Goal: Information Seeking & Learning: Learn about a topic

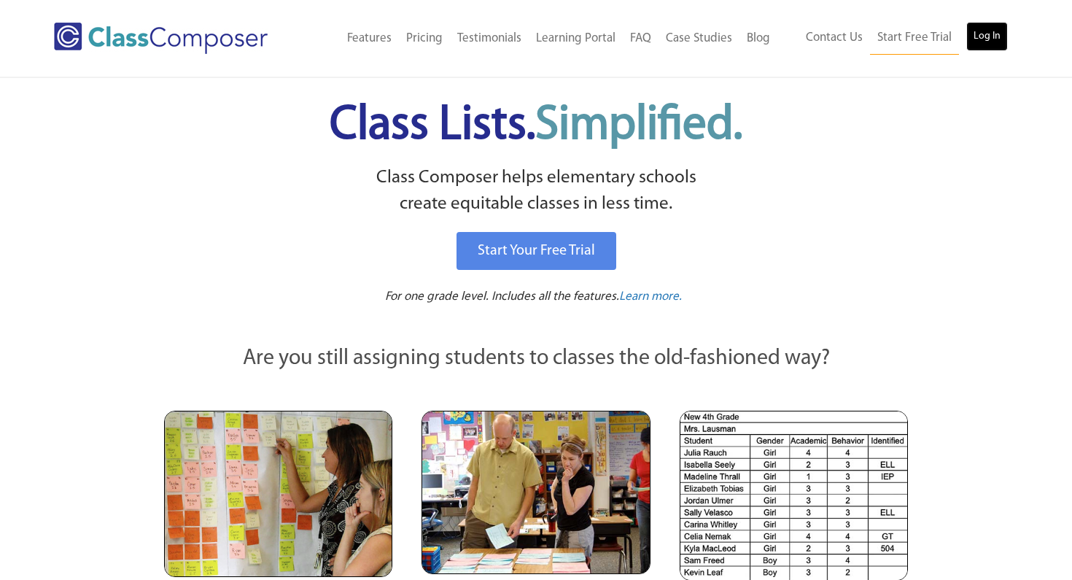
click at [978, 35] on link "Log In" at bounding box center [987, 36] width 42 height 29
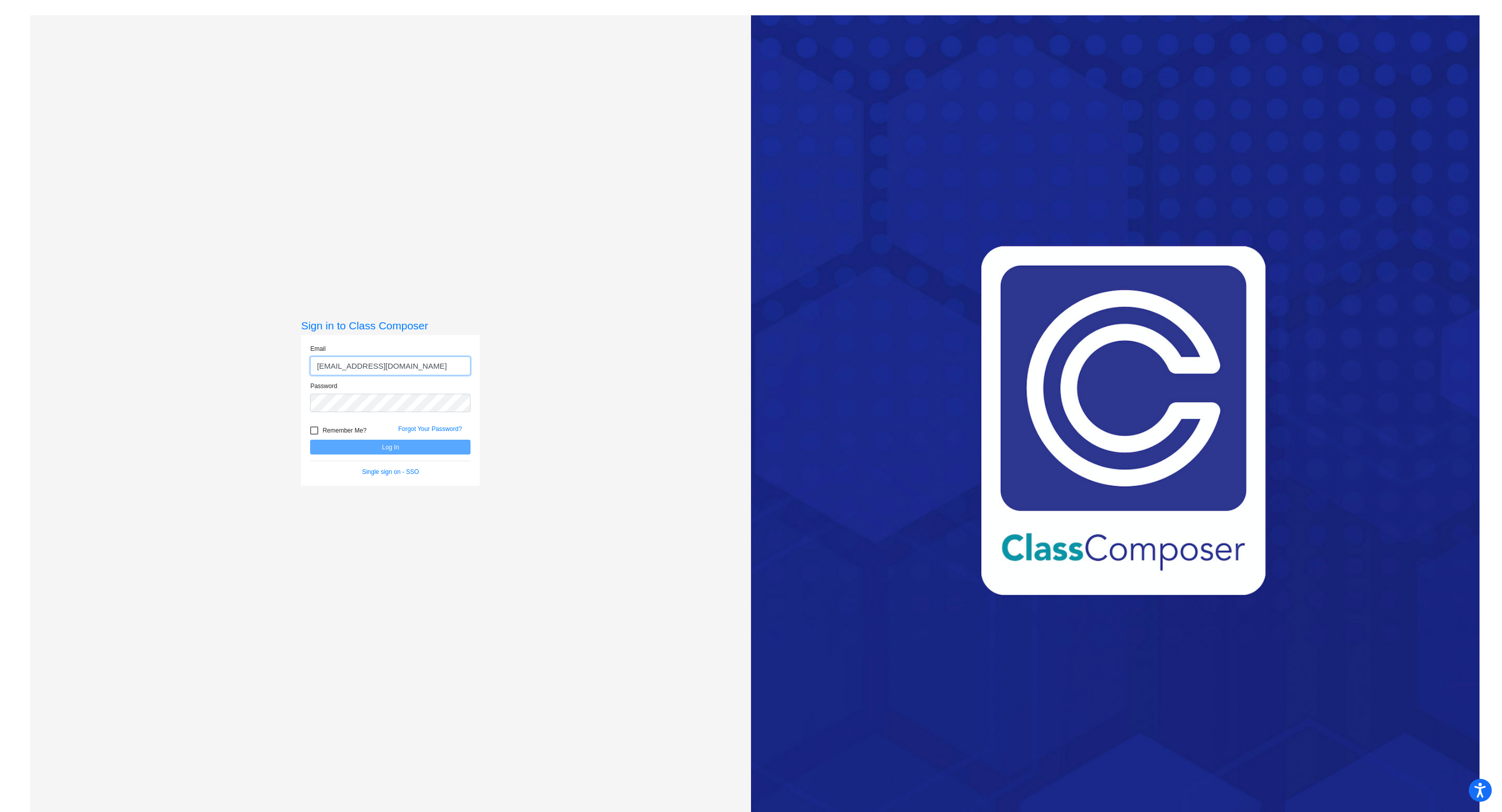
type input "jhettinga@blainesd.org"
click at [310, 440] on button "Log In" at bounding box center [390, 447] width 161 height 15
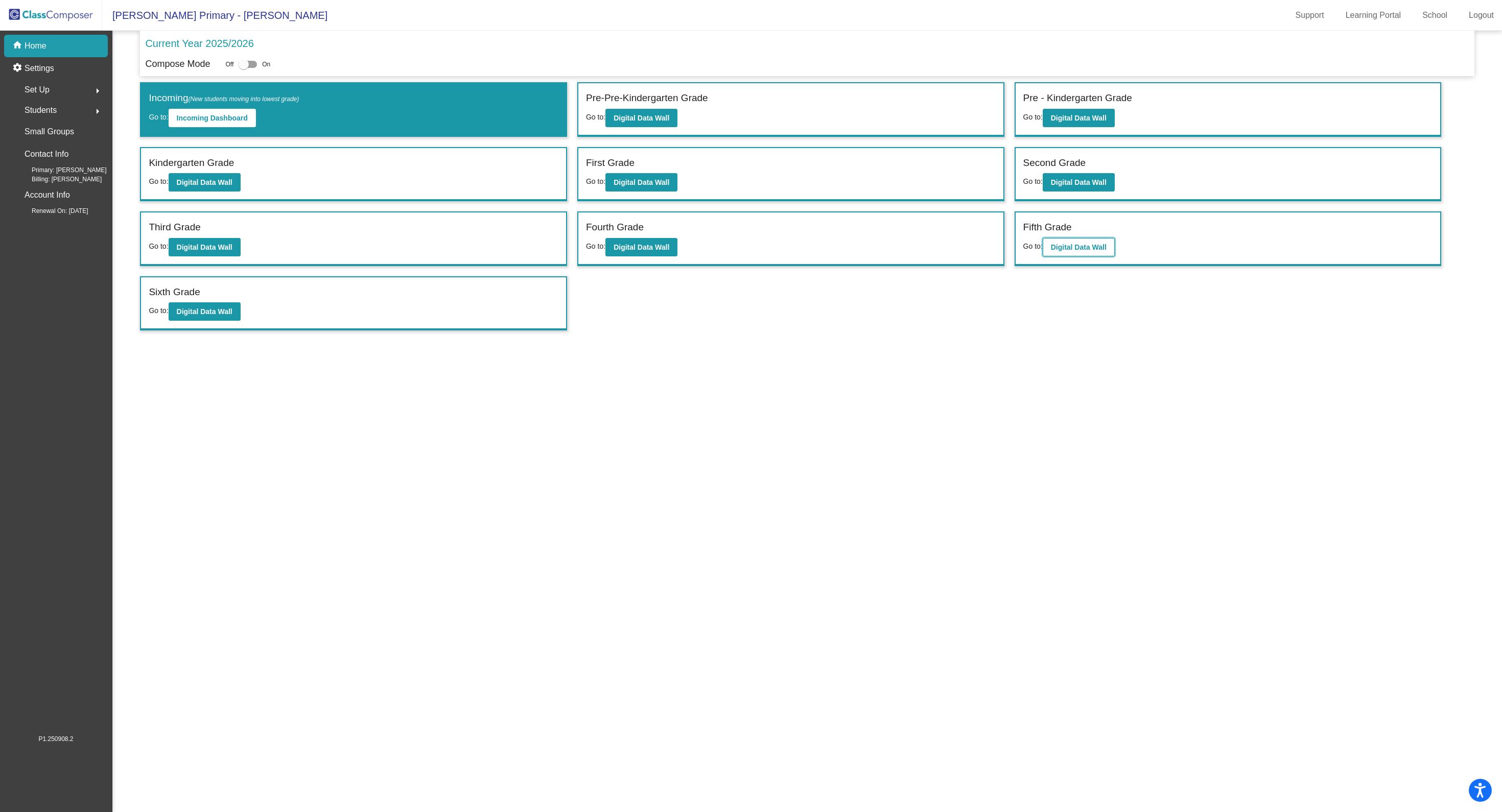
click at [1081, 249] on b "Digital Data Wall" at bounding box center [1078, 247] width 55 height 8
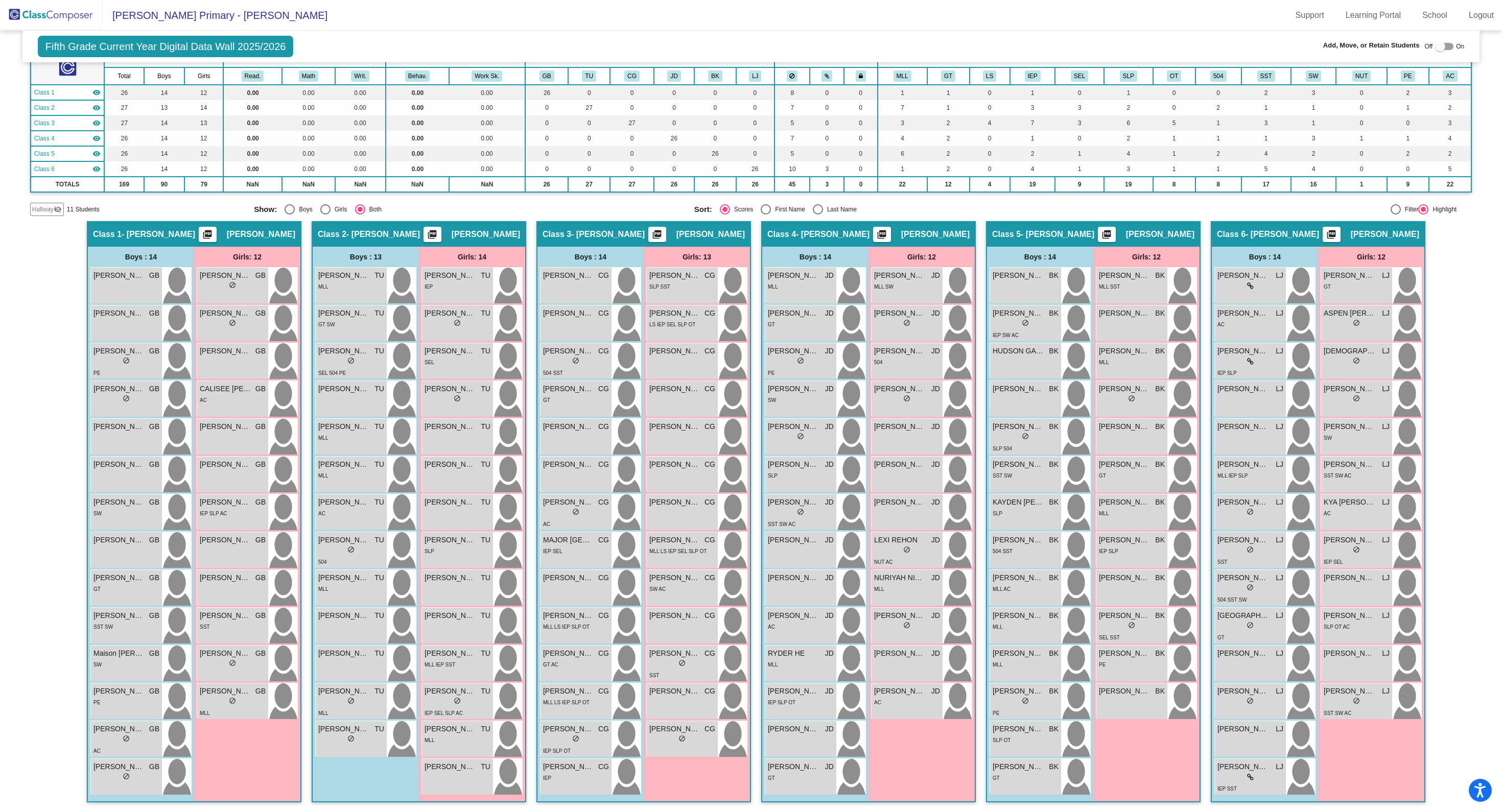
scroll to position [72, 0]
click at [1333, 691] on span "RONIN RODRIGUEZ" at bounding box center [1349, 690] width 51 height 11
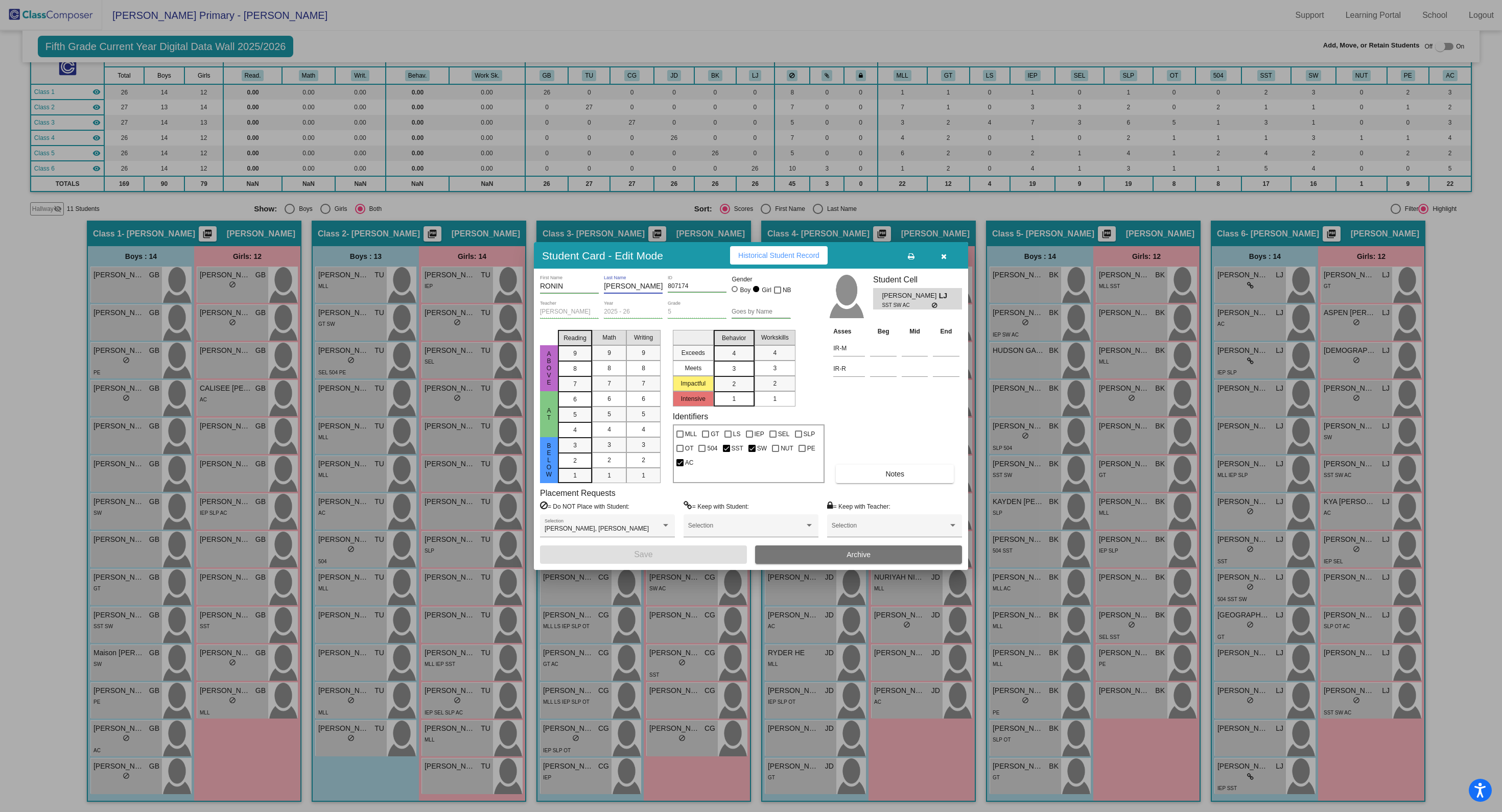
drag, startPoint x: 657, startPoint y: 287, endPoint x: 542, endPoint y: 282, distance: 115.1
click at [540, 282] on div "RONIN First Name RODRIGUEZ Last Name 807174 ID Gender Boy Girl NB" at bounding box center [665, 287] width 251 height 25
click at [544, 282] on input "RONIN" at bounding box center [569, 287] width 59 height 8
click at [948, 252] on button "button" at bounding box center [943, 255] width 33 height 18
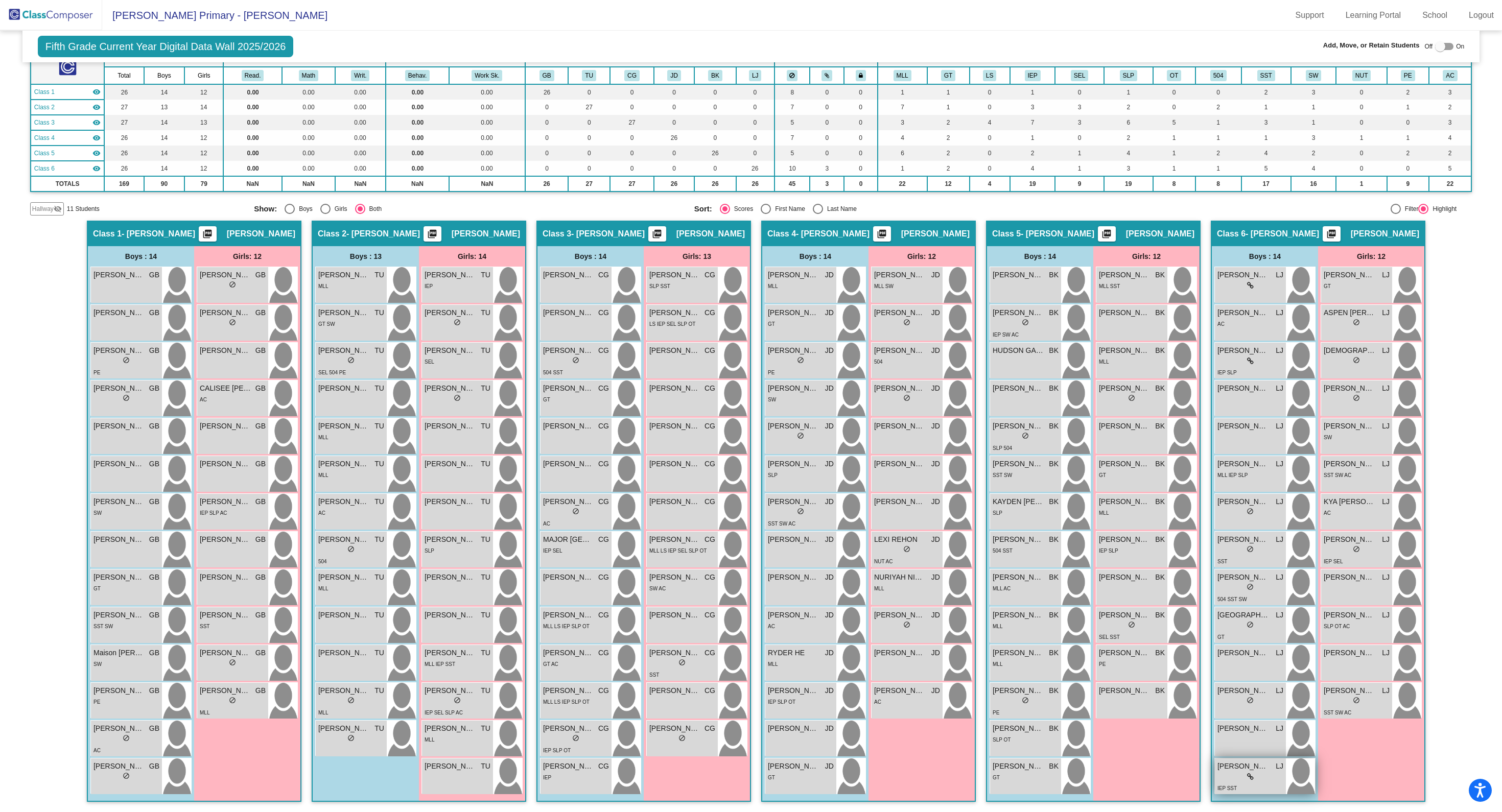
click at [1245, 769] on span "WYATT QUIST" at bounding box center [1243, 766] width 51 height 11
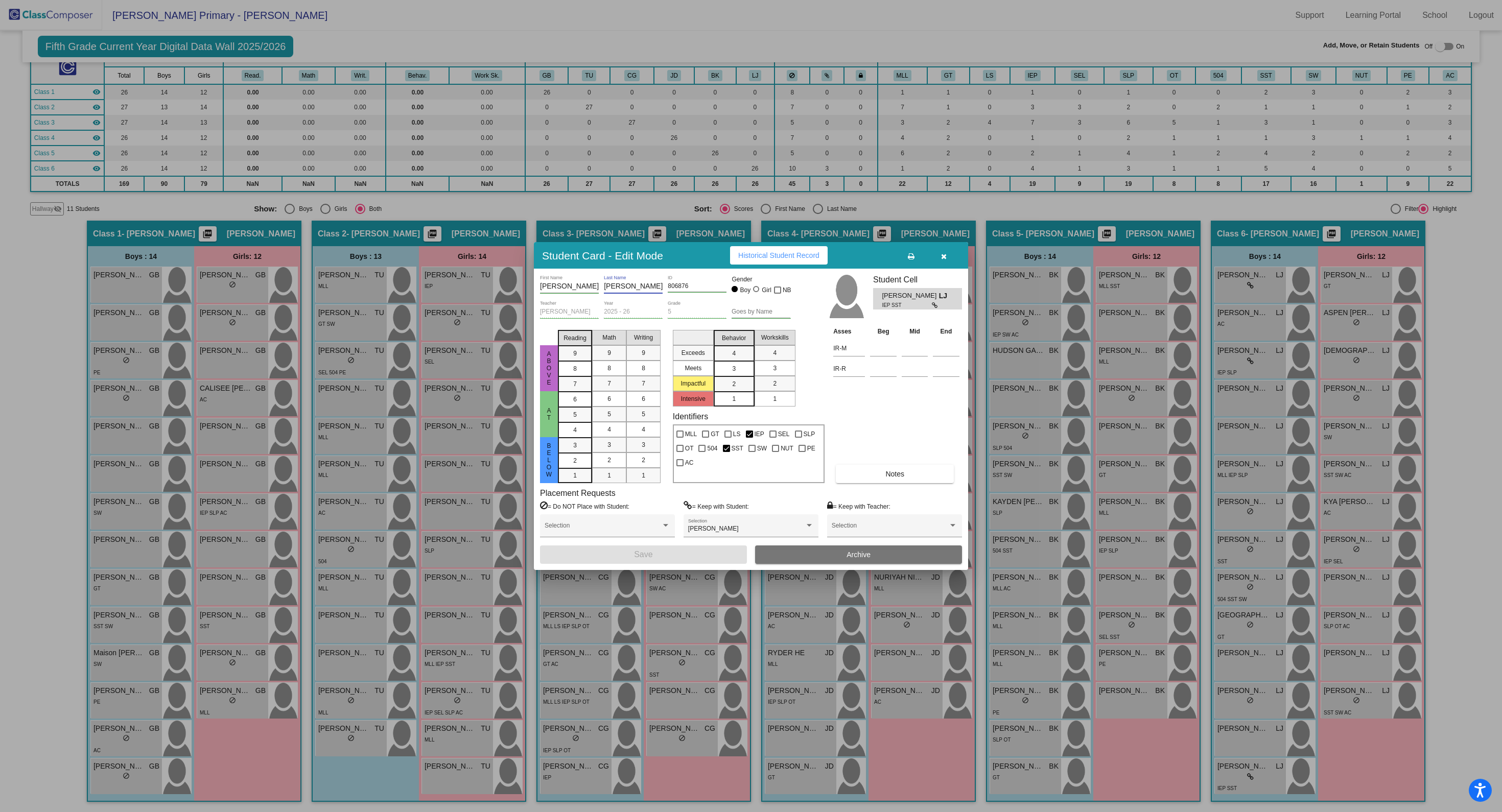
drag, startPoint x: 636, startPoint y: 287, endPoint x: 527, endPoint y: 278, distance: 109.4
click at [527, 280] on div "Student Card - Edit Mode Historical Student Record WYATT First Name QUIST Last …" at bounding box center [751, 406] width 1502 height 812
click at [944, 257] on icon "button" at bounding box center [944, 256] width 6 height 7
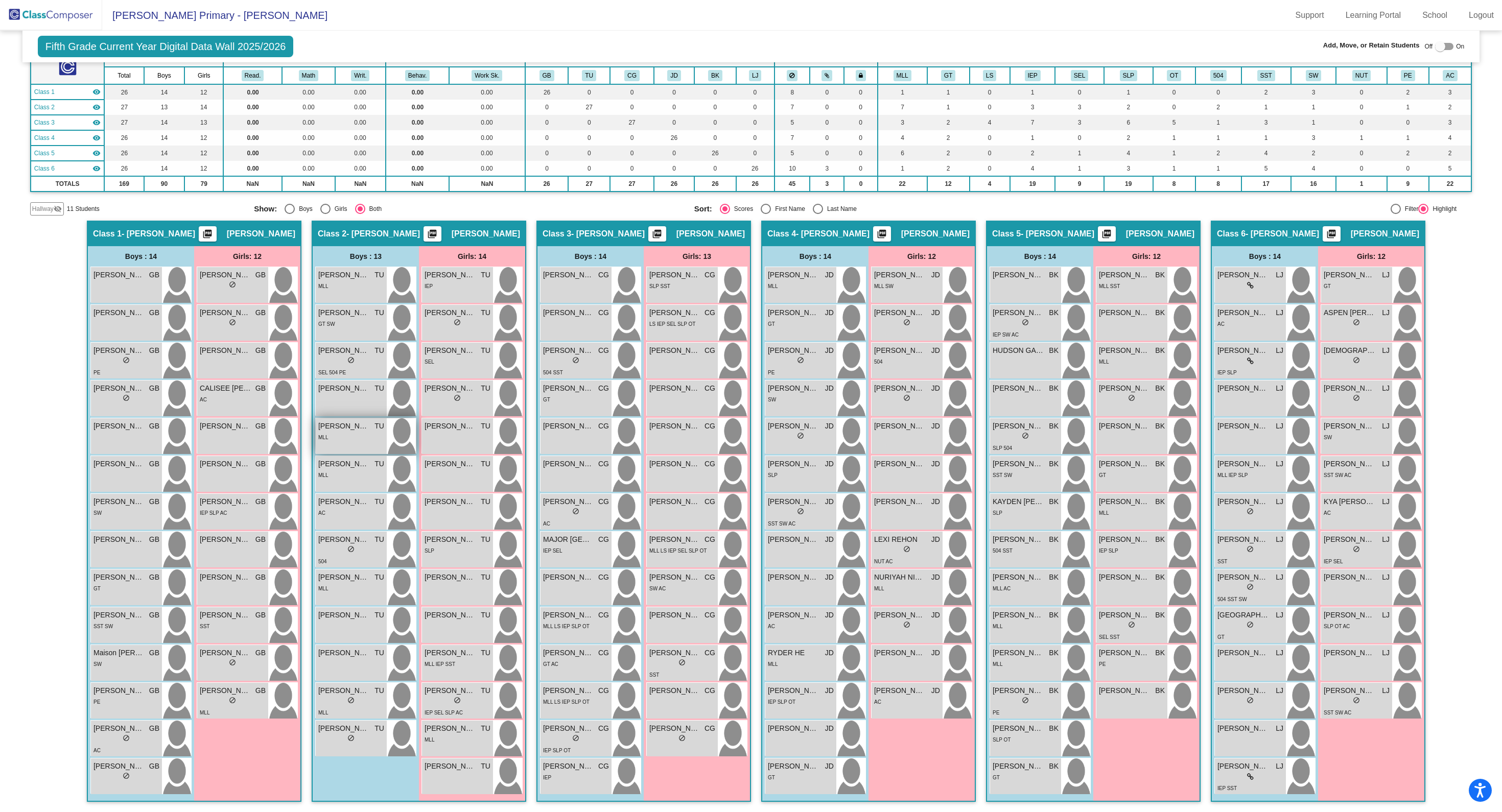
scroll to position [0, 0]
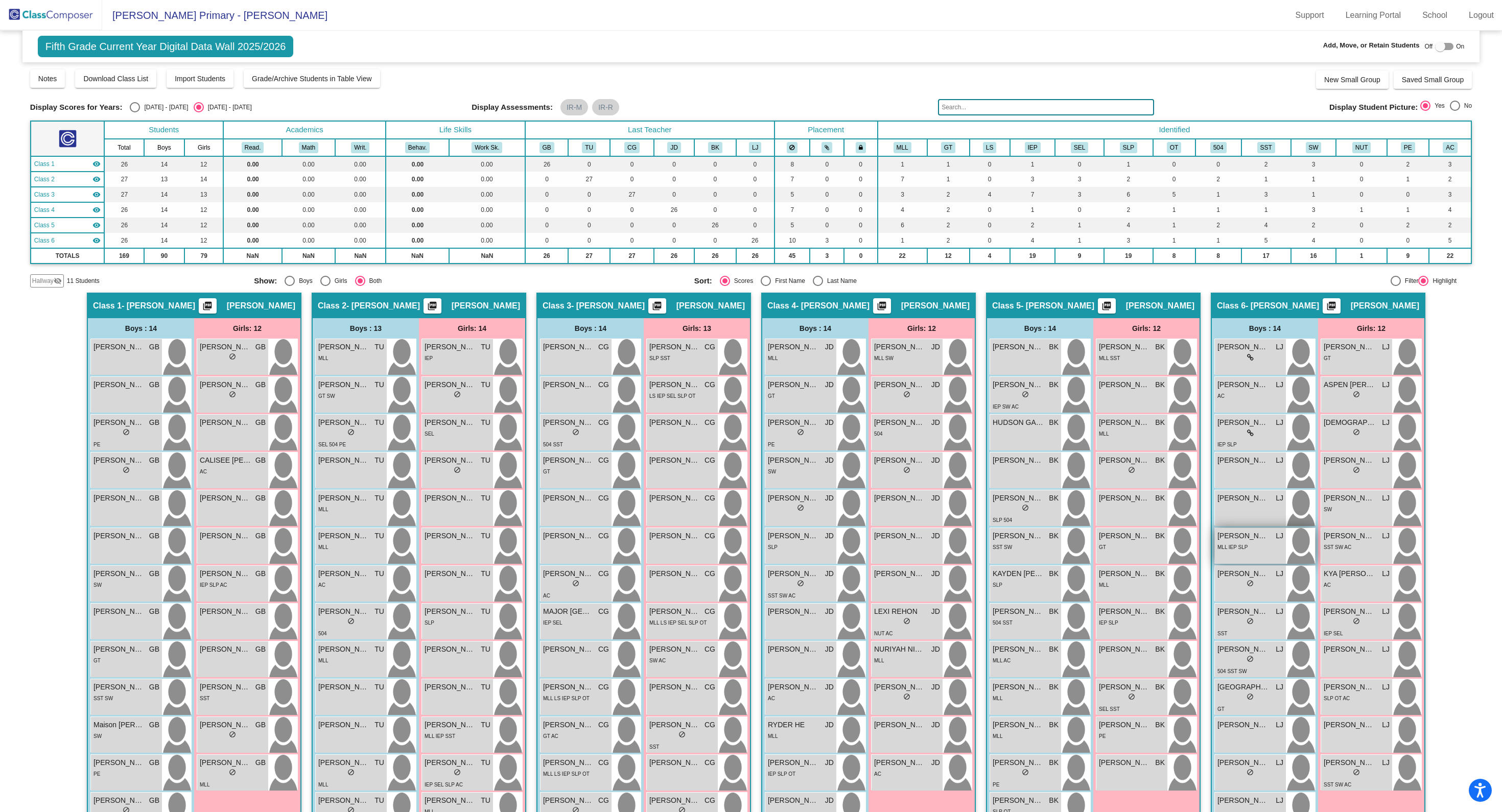
click at [1239, 553] on div "MAKSIM LEBEDEV LJ lock do_not_disturb_alt MLL IEP SLP" at bounding box center [1250, 546] width 71 height 36
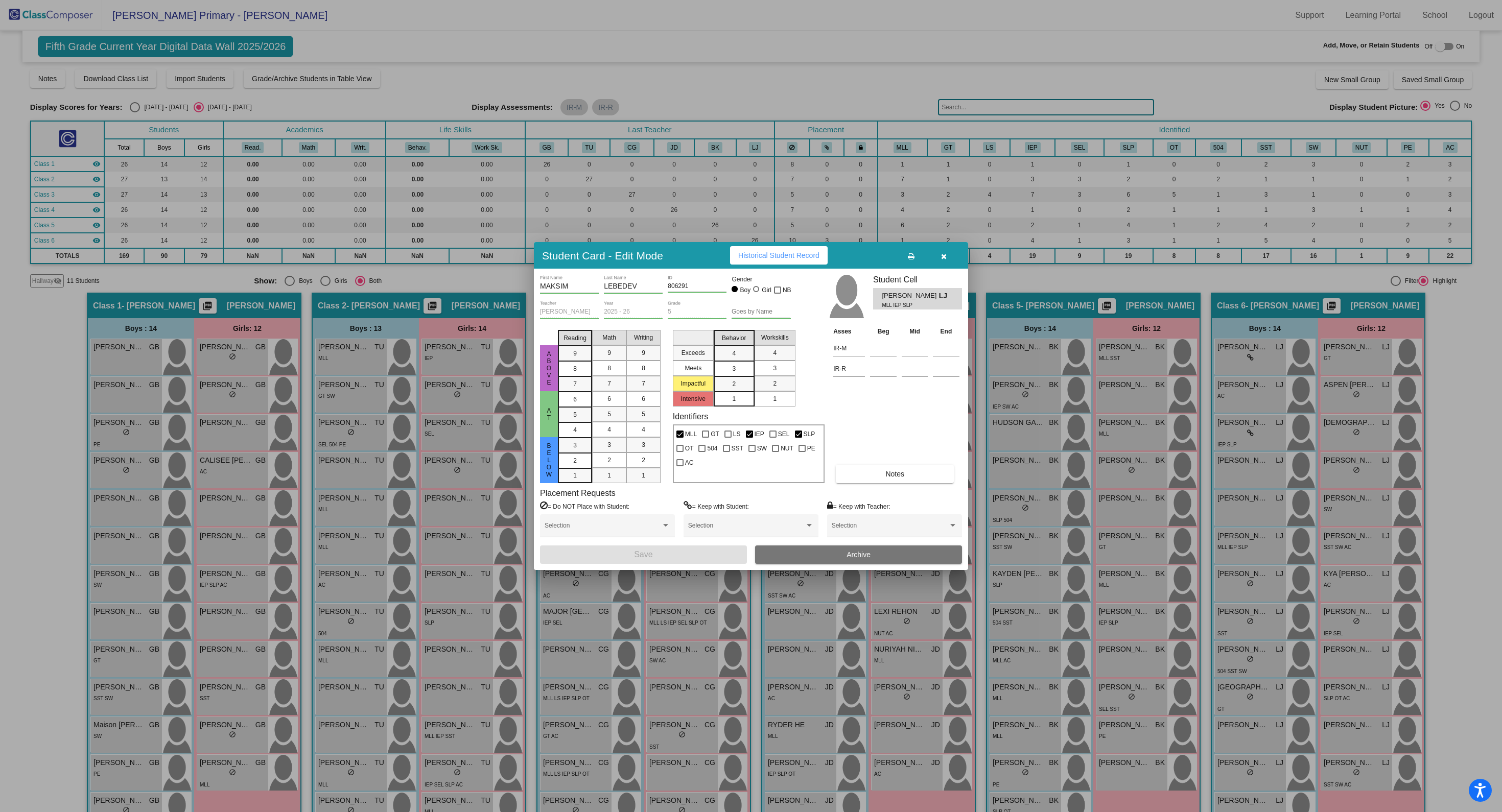
click at [941, 254] on icon "button" at bounding box center [944, 256] width 6 height 7
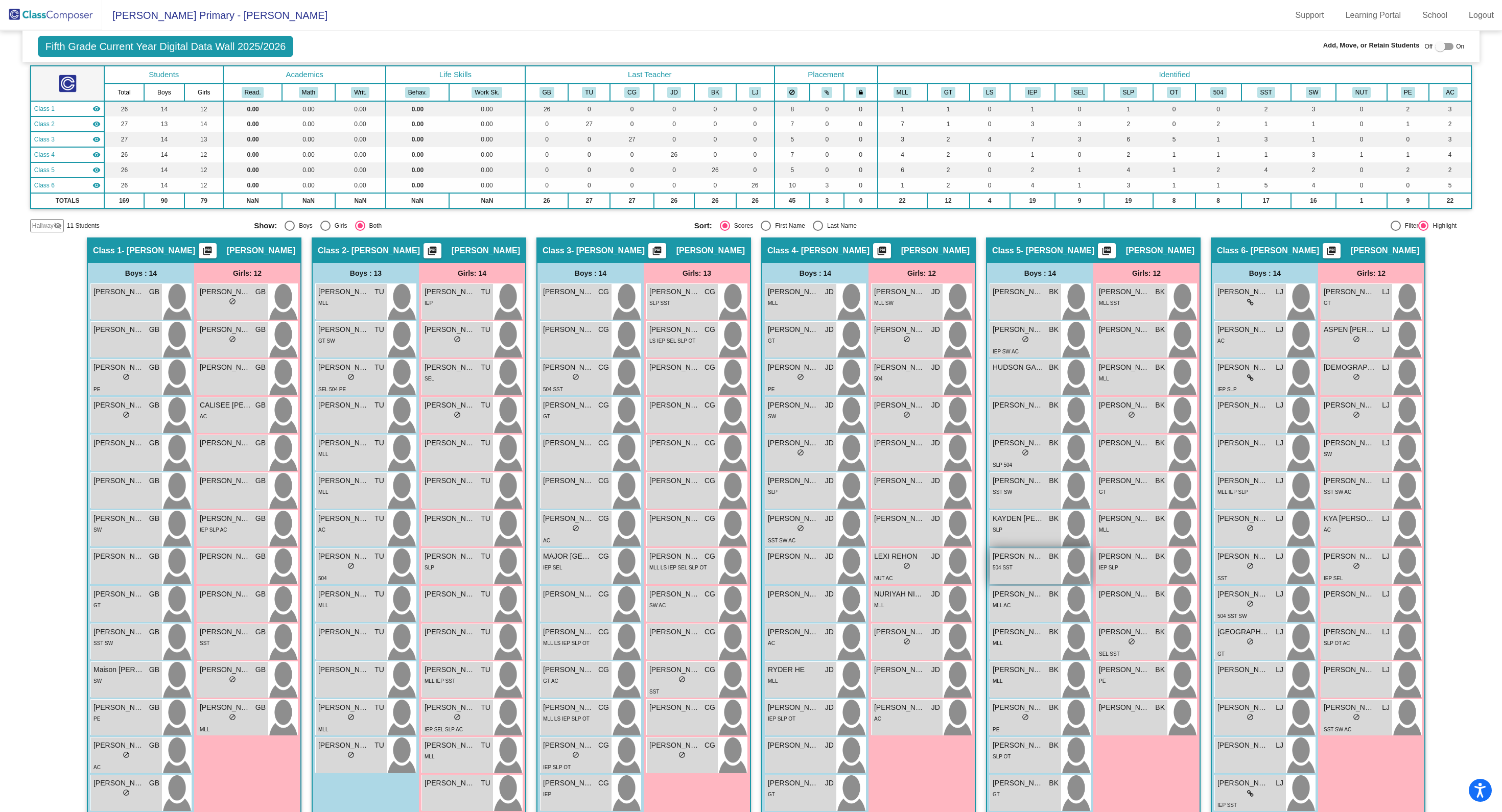
scroll to position [72, 0]
